Goal: Book appointment/travel/reservation

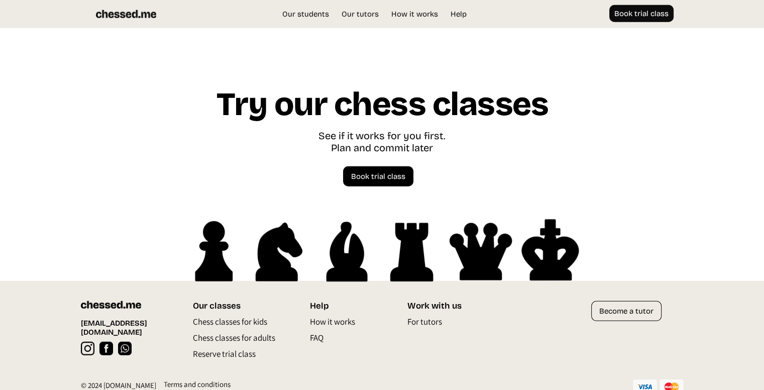
scroll to position [2841, 0]
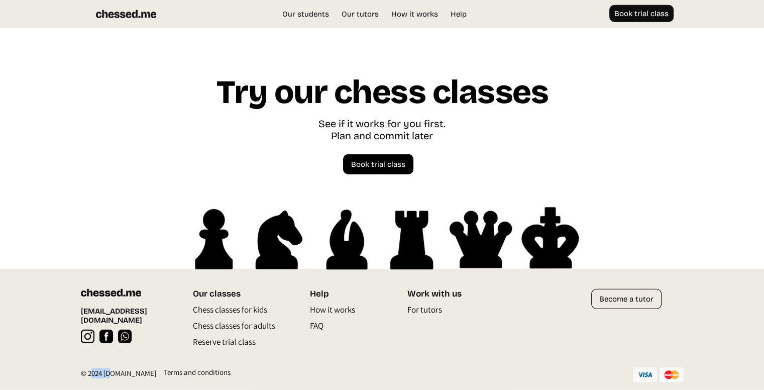
drag, startPoint x: 90, startPoint y: 376, endPoint x: 112, endPoint y: 374, distance: 21.2
click at [112, 374] on div "© 2024 [DOMAIN_NAME]" at bounding box center [118, 375] width 75 height 15
click at [168, 374] on div "Terms and conditions" at bounding box center [197, 374] width 67 height 15
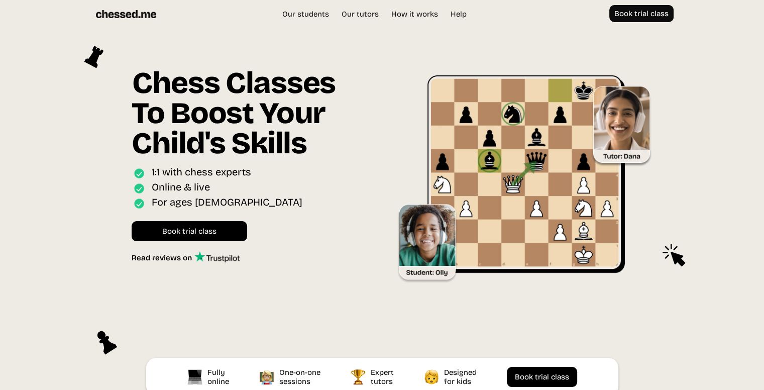
scroll to position [0, 0]
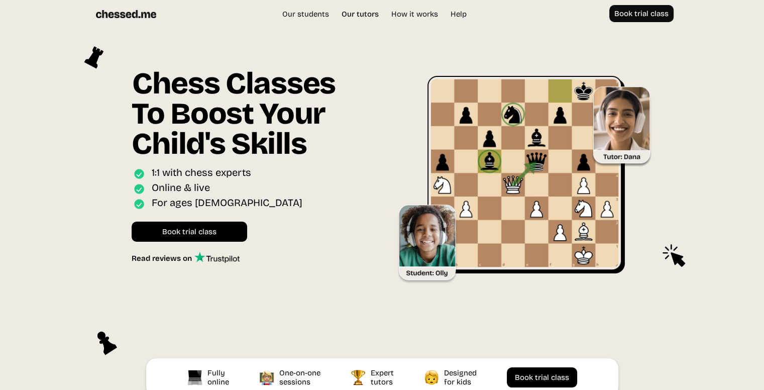
click at [362, 10] on link "Our tutors" at bounding box center [360, 14] width 47 height 10
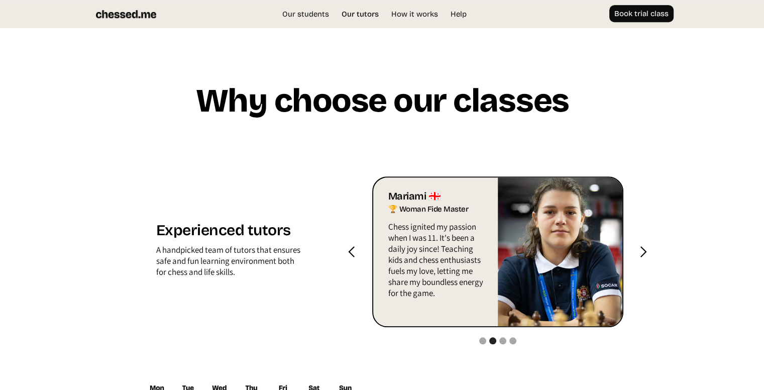
scroll to position [960, 0]
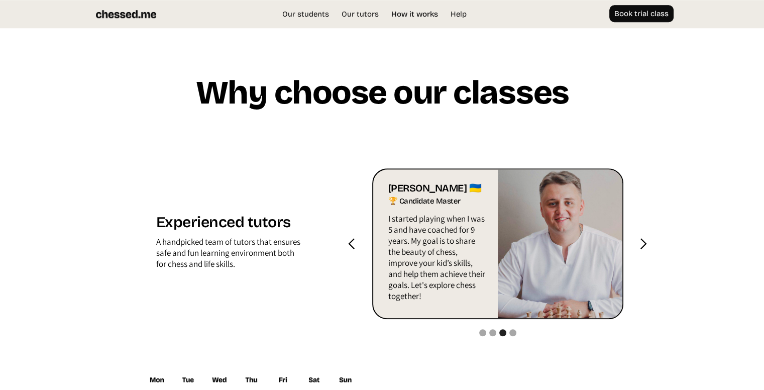
click at [401, 16] on link "How it works" at bounding box center [414, 14] width 57 height 10
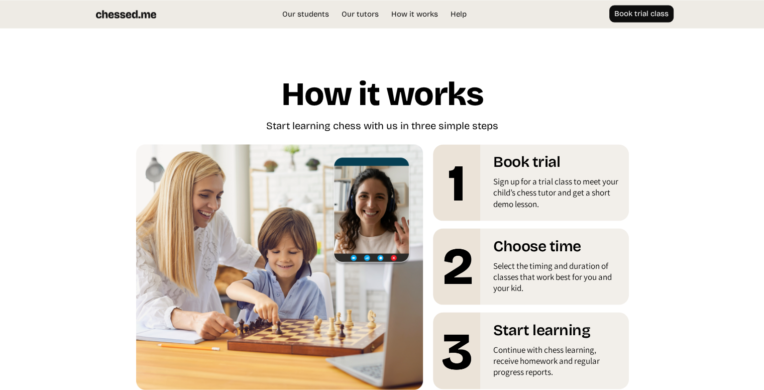
scroll to position [1709, 0]
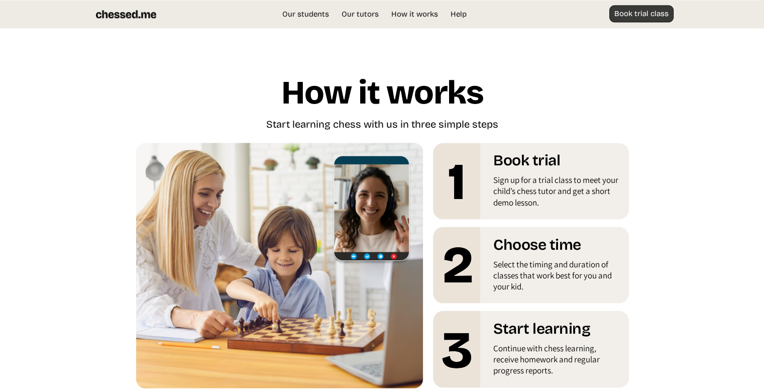
click at [629, 15] on link "Book trial class" at bounding box center [642, 13] width 64 height 17
